Goal: Book appointment/travel/reservation

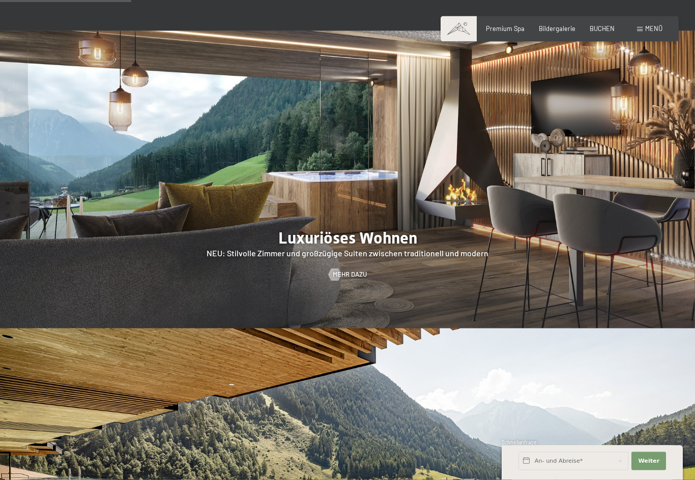
scroll to position [966, 0]
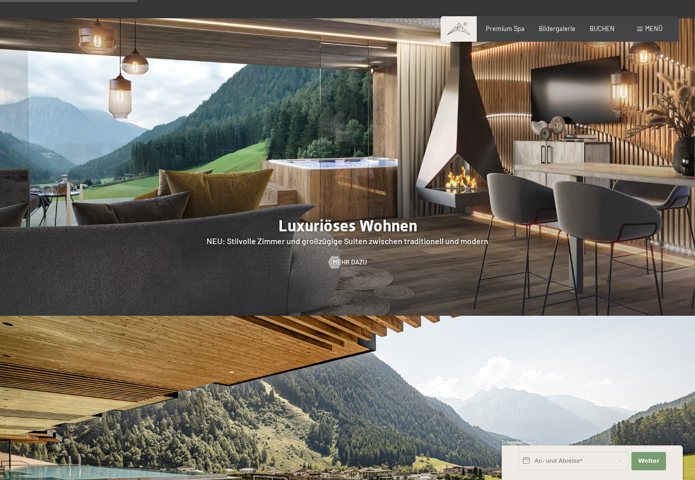
click at [356, 258] on span "Mehr dazu" at bounding box center [350, 262] width 34 height 9
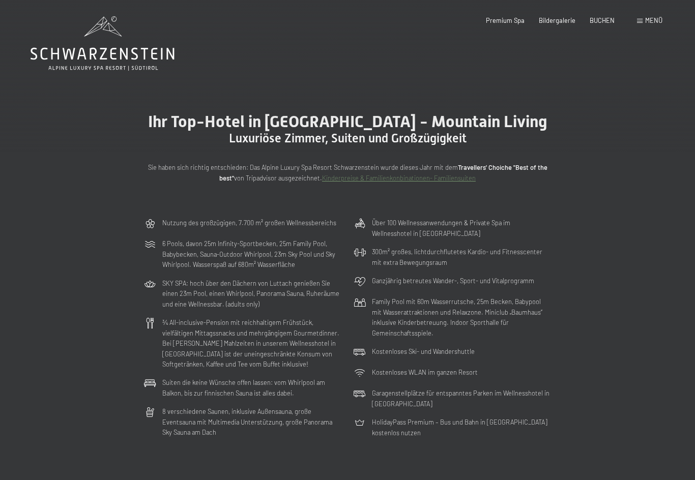
click at [671, 382] on div "Nutzung des großzügigen, 7.700 m² großen Wellnessbereichs 6 Pools, davon 25m In…" at bounding box center [347, 328] width 695 height 228
click at [652, 397] on div "Nutzung des großzügigen, 7.700 m² großen Wellnessbereichs 6 Pools, davon 25m In…" at bounding box center [347, 328] width 695 height 228
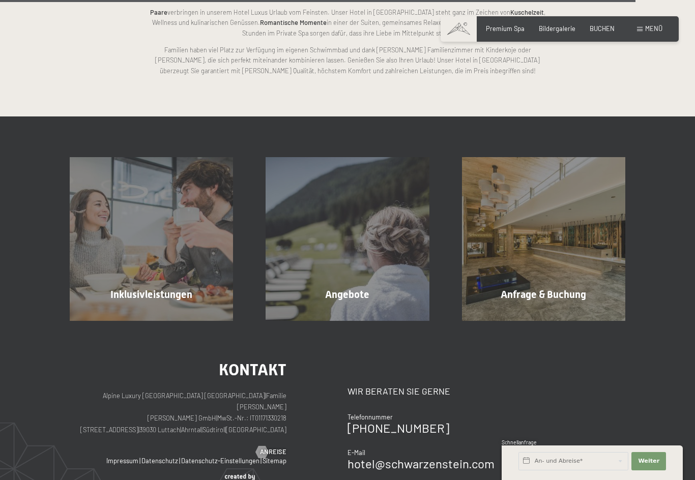
scroll to position [2283, 0]
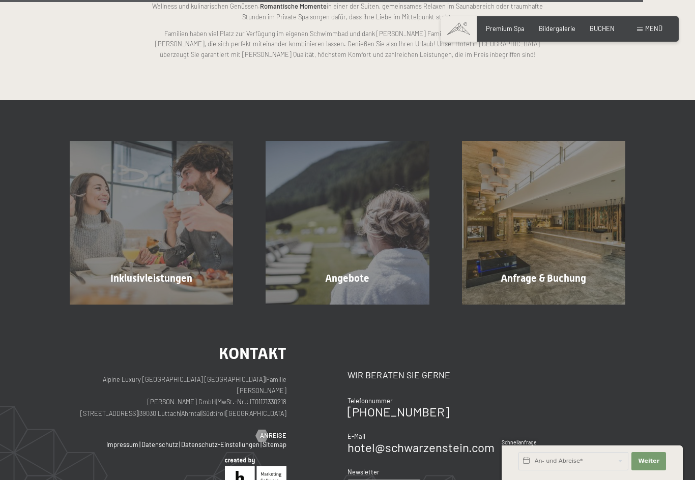
click at [352, 274] on div "Angebote Mehr erfahren" at bounding box center [347, 222] width 196 height 163
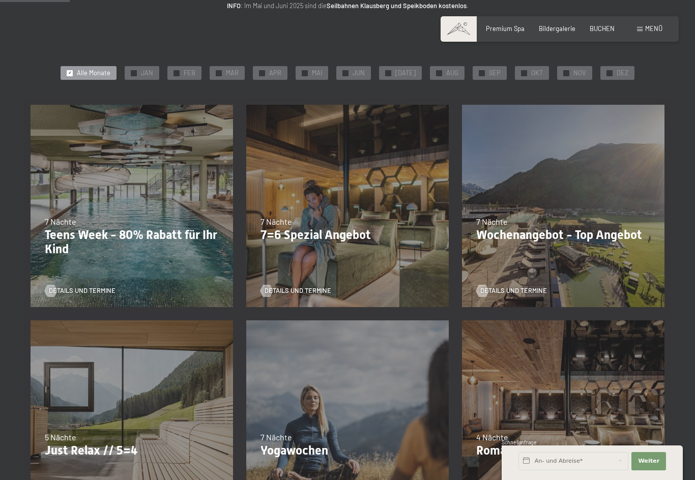
scroll to position [148, 0]
click at [294, 228] on p "7=6 Spezial Angebot" at bounding box center [347, 235] width 174 height 15
click at [303, 228] on p "7=6 Spezial Angebot" at bounding box center [347, 235] width 174 height 15
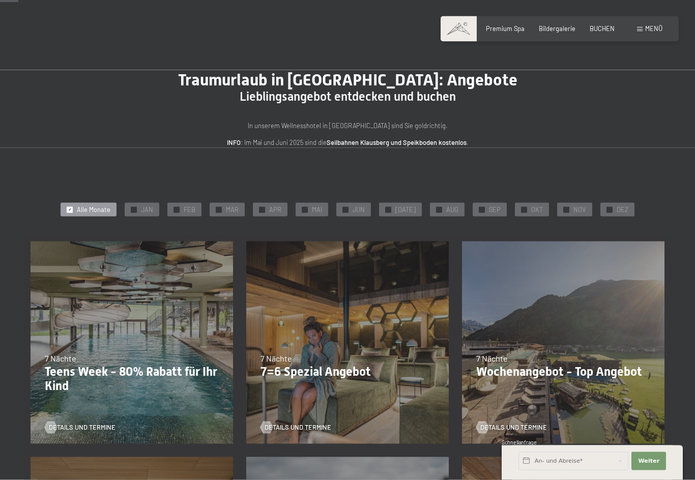
scroll to position [0, 0]
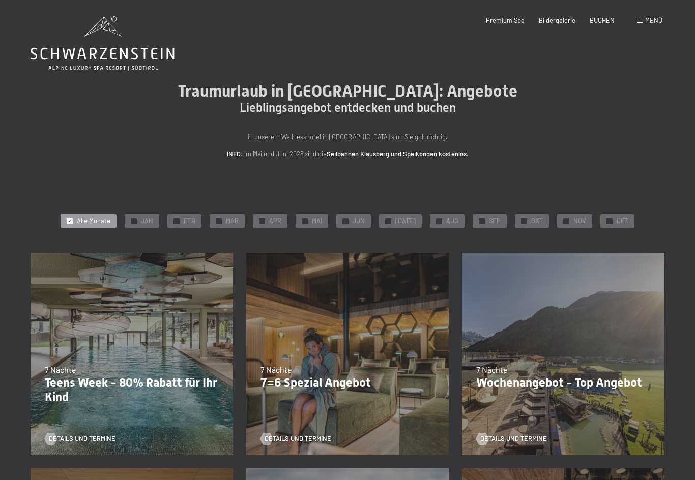
click at [343, 322] on div "05.10.–26.10.2025 01.11.–21.12.2025 10.01.–01.02.2026 07.03.–29.03.2026 16.05.–…" at bounding box center [348, 354] width 216 height 216
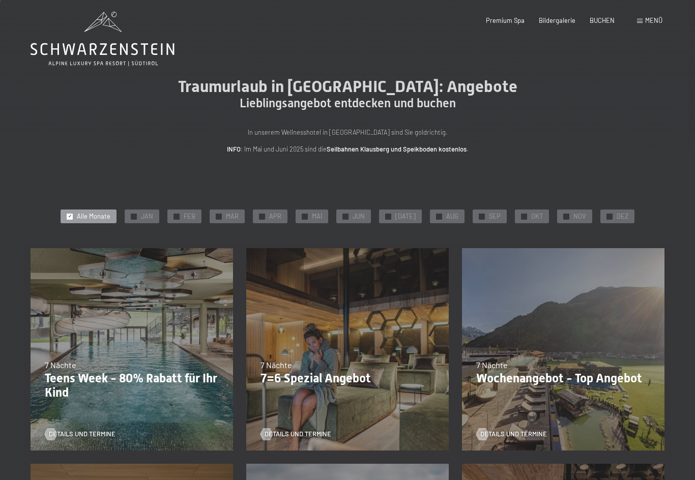
scroll to position [6, 0]
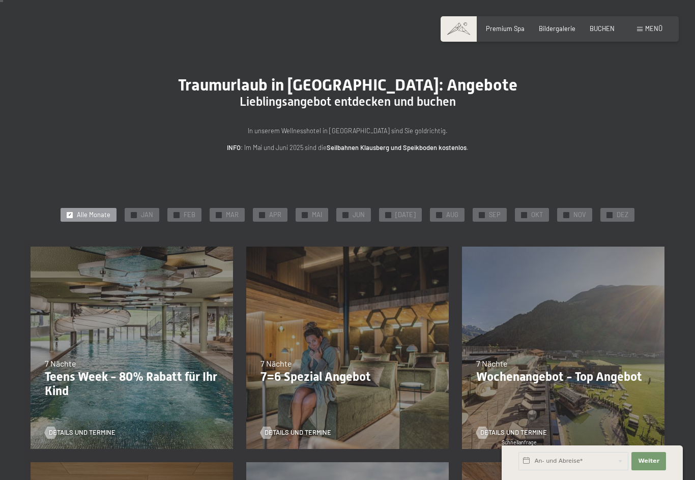
click at [309, 433] on span "Details und Termine" at bounding box center [297, 432] width 67 height 9
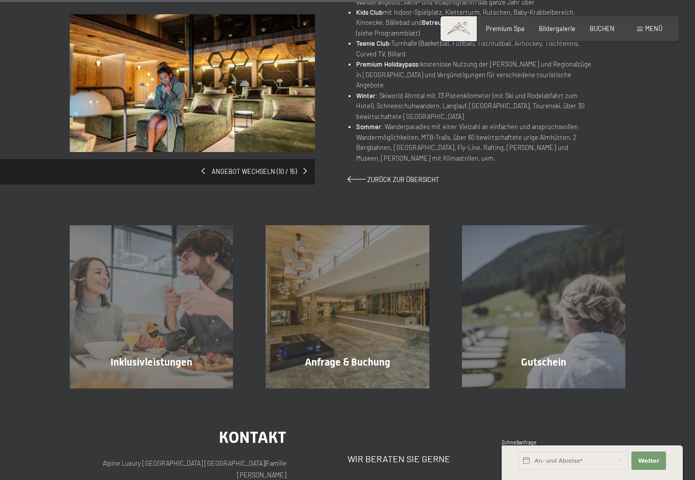
scroll to position [589, 0]
click at [166, 380] on span "Mehr erfahren" at bounding box center [153, 384] width 50 height 9
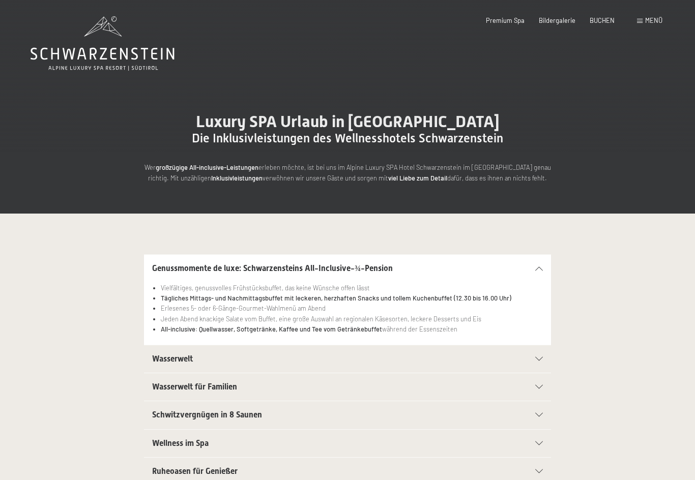
click at [651, 376] on div "Wasserwelt für Familien 25m Family Pool mit Wasserattraktionen und Whirlliegen …" at bounding box center [347, 387] width 616 height 28
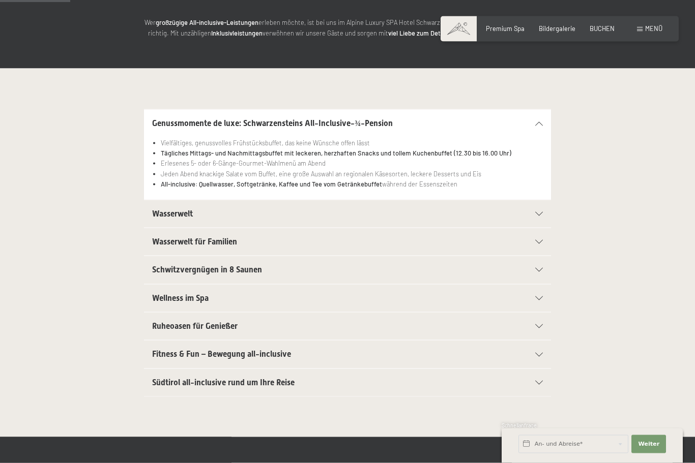
scroll to position [149, 0]
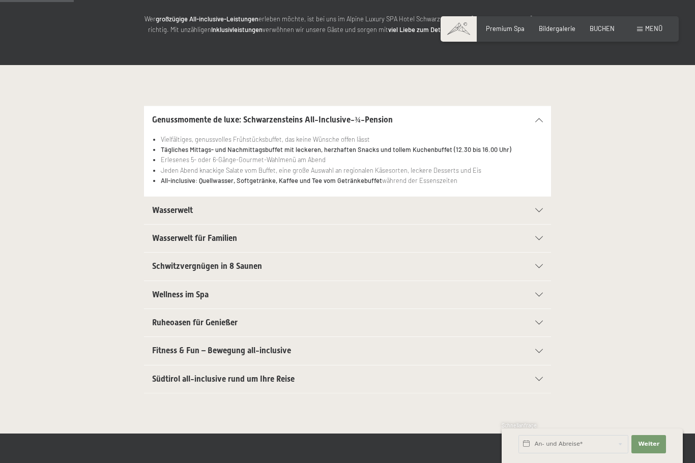
click at [427, 184] on li "All-inclusive: Quellwasser, Softgetränke, Kaffee und Tee vom Getränkebuffet wäh…" at bounding box center [352, 180] width 382 height 10
click at [541, 210] on icon at bounding box center [539, 211] width 8 height 4
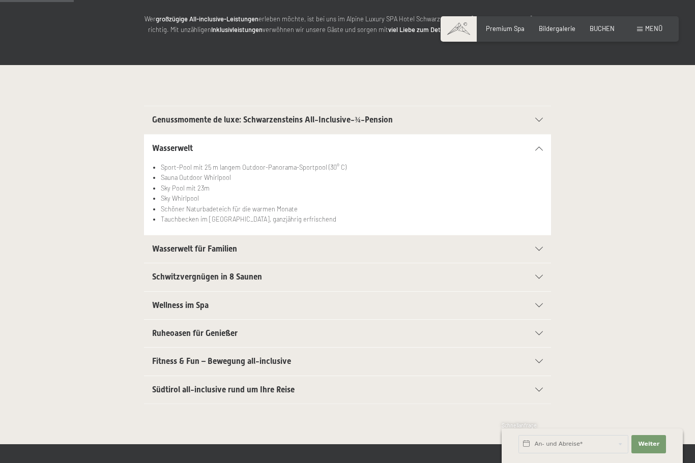
click at [541, 135] on div "Wasserwelt" at bounding box center [347, 148] width 391 height 27
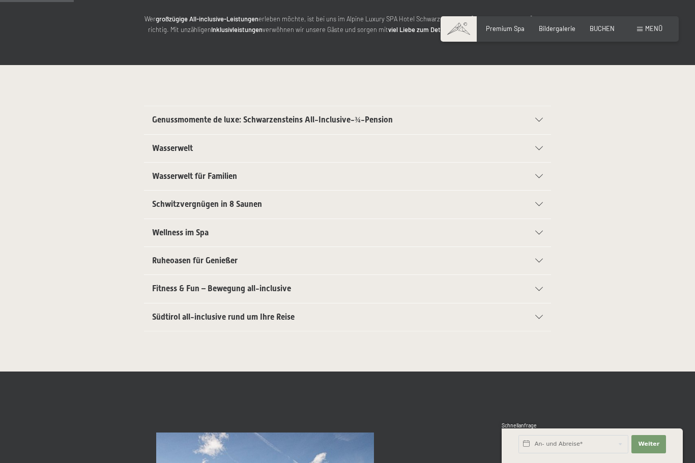
click at [540, 115] on div "Genussmomente de luxe: Schwarzensteins All-Inclusive-¾-Pension" at bounding box center [347, 119] width 391 height 27
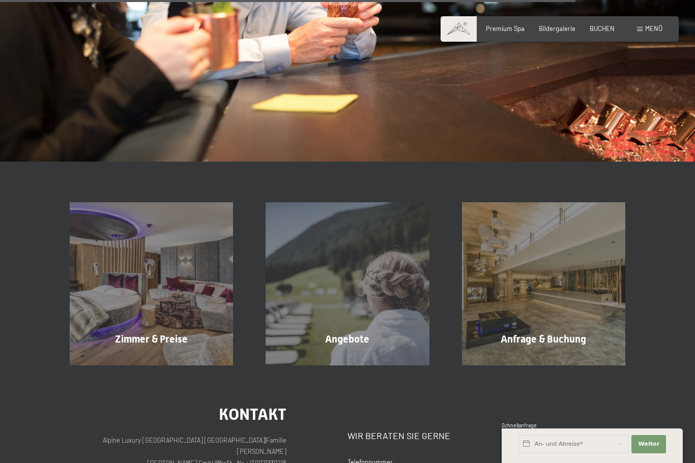
scroll to position [1198, 0]
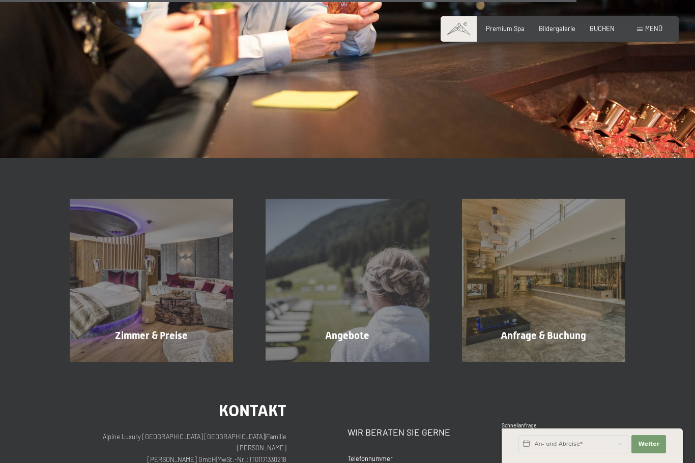
click at [160, 336] on div "Zimmer & Preise Mehr erfahren" at bounding box center [151, 280] width 196 height 163
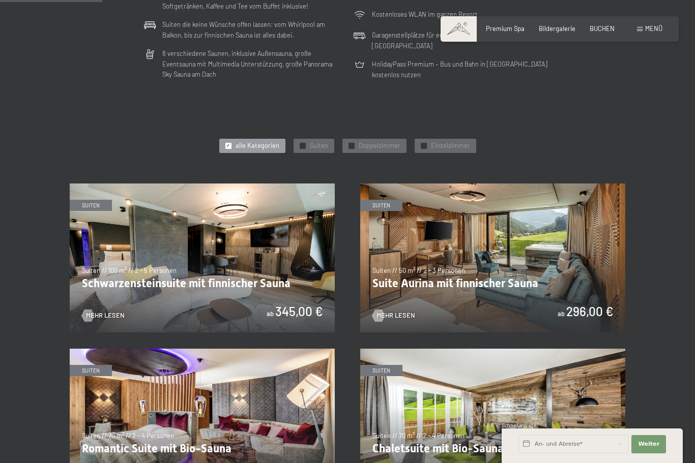
scroll to position [359, 0]
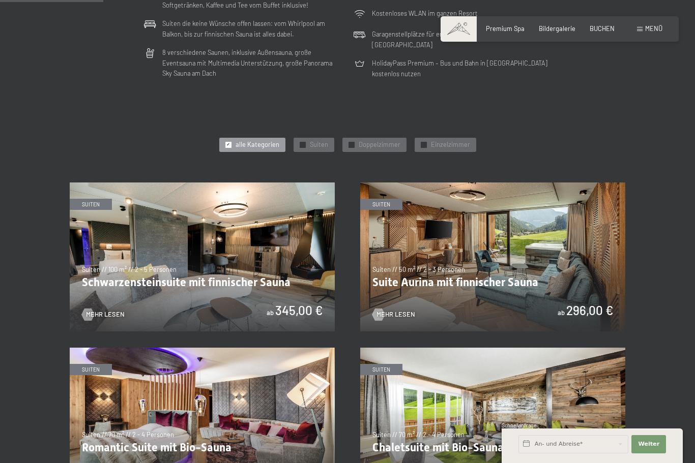
click at [270, 284] on img at bounding box center [202, 257] width 265 height 149
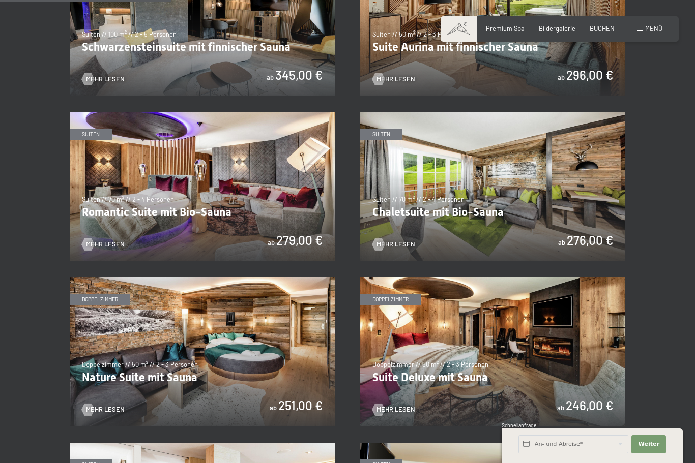
scroll to position [595, 0]
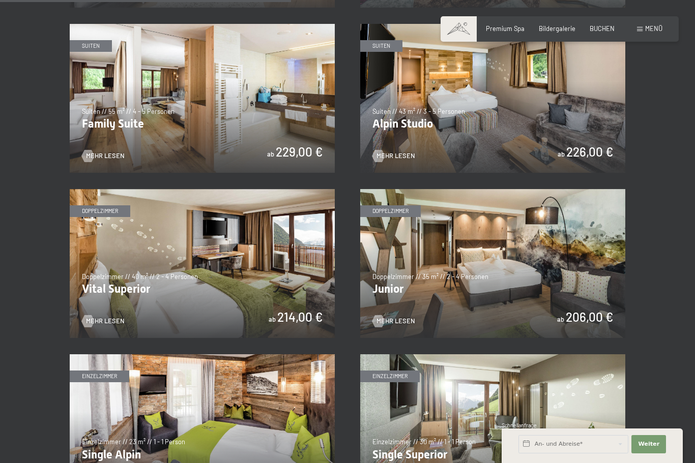
scroll to position [1015, 0]
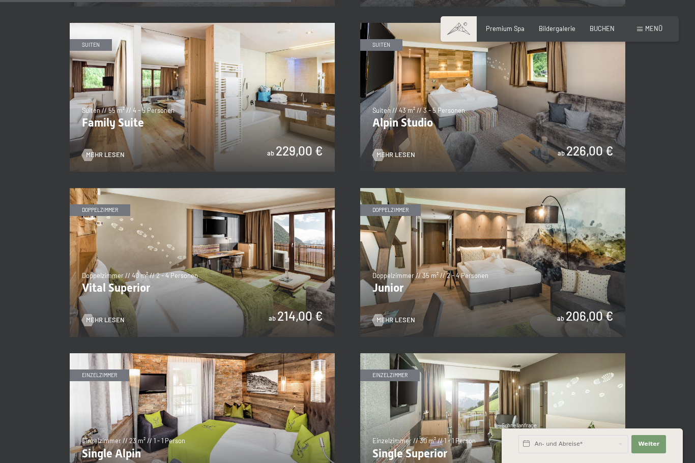
click at [546, 271] on img at bounding box center [492, 262] width 265 height 149
